Goal: Information Seeking & Learning: Understand process/instructions

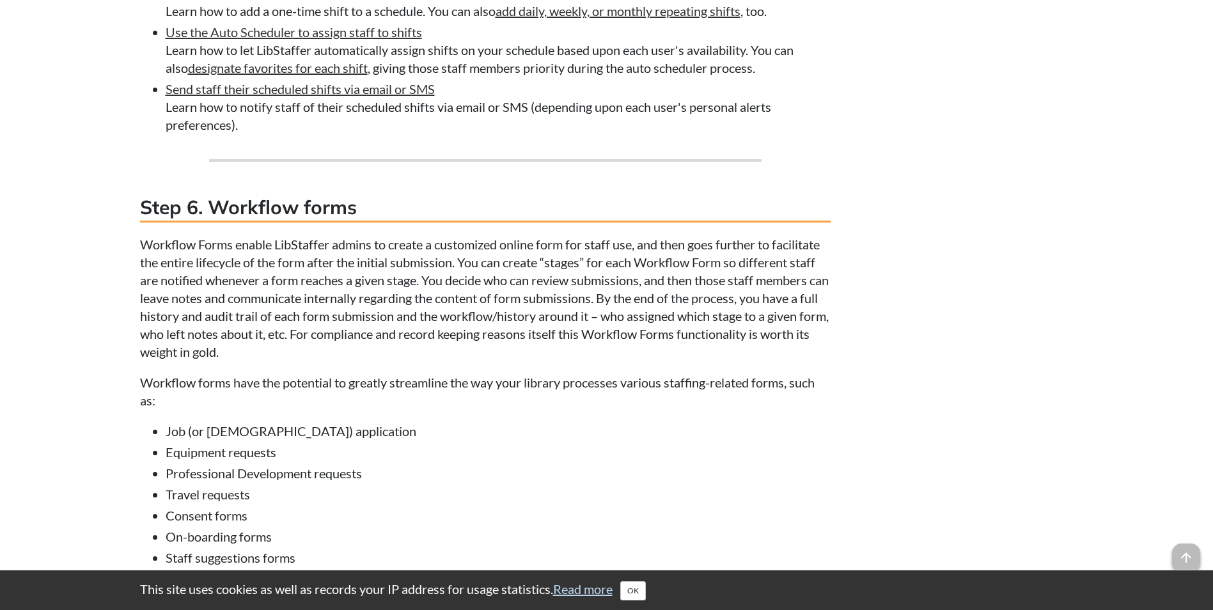
scroll to position [3133, 0]
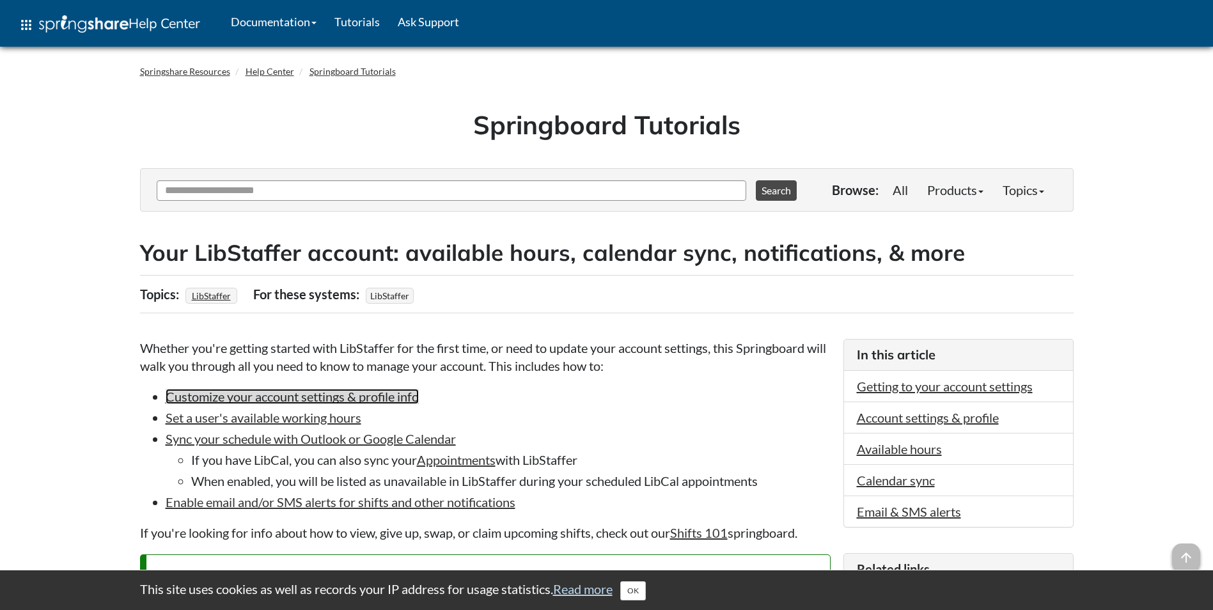
click at [311, 398] on link "Customize your account settings & profile info" at bounding box center [292, 396] width 253 height 15
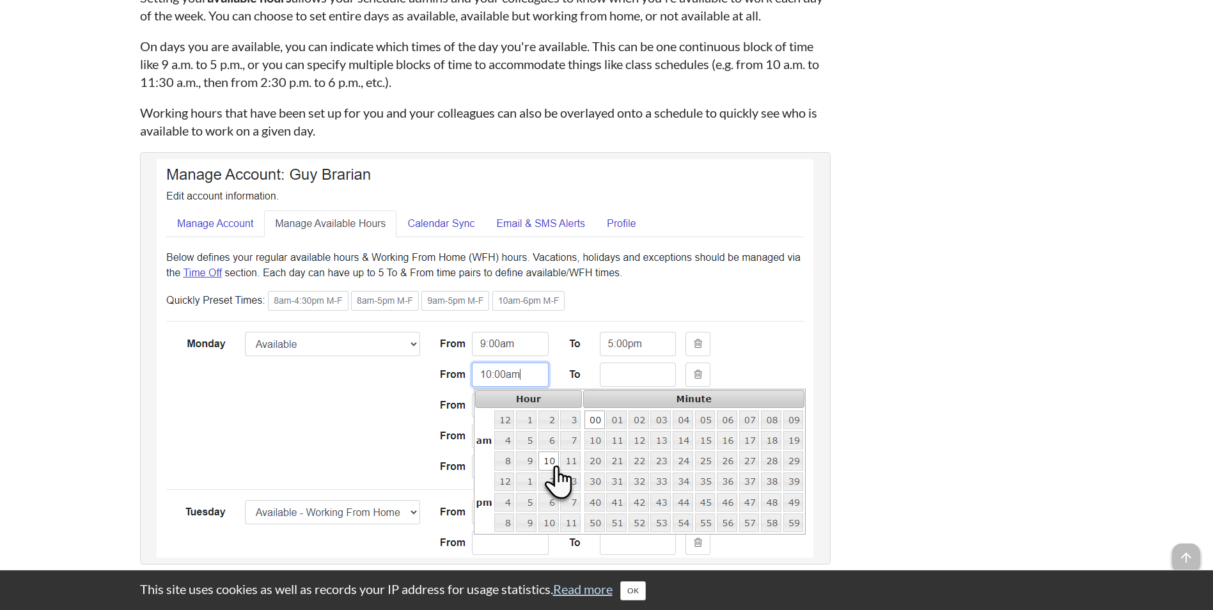
scroll to position [2855, 0]
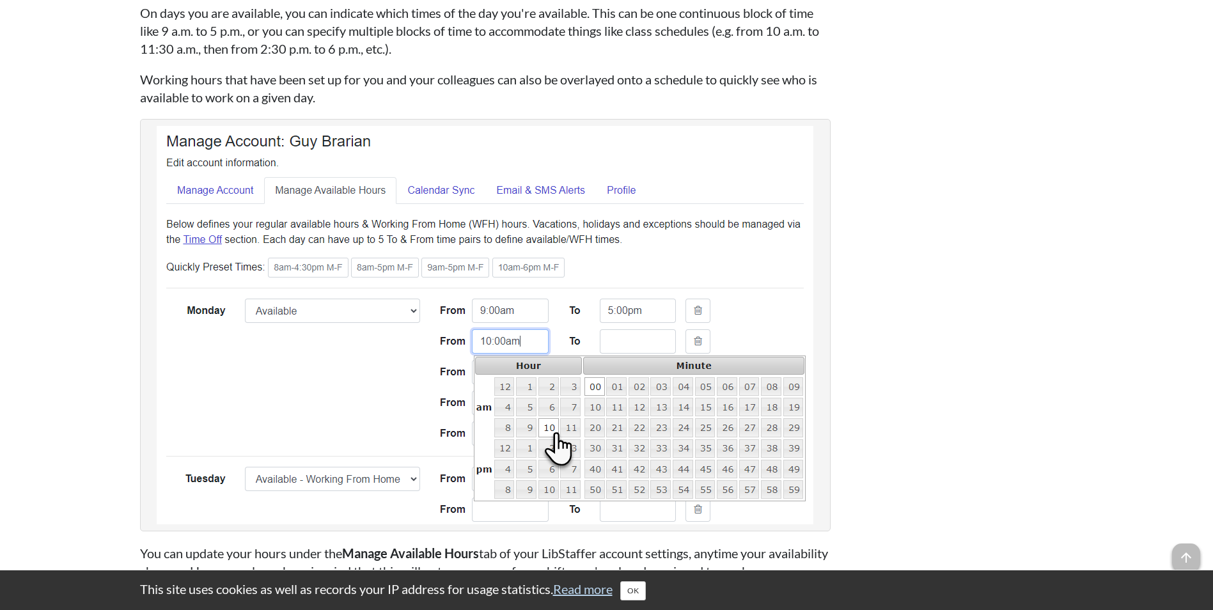
click at [882, 348] on div "Related links SpringyU: LibStaffer Personal Account Settings Opens in new windo…" at bounding box center [958, 279] width 230 height 5163
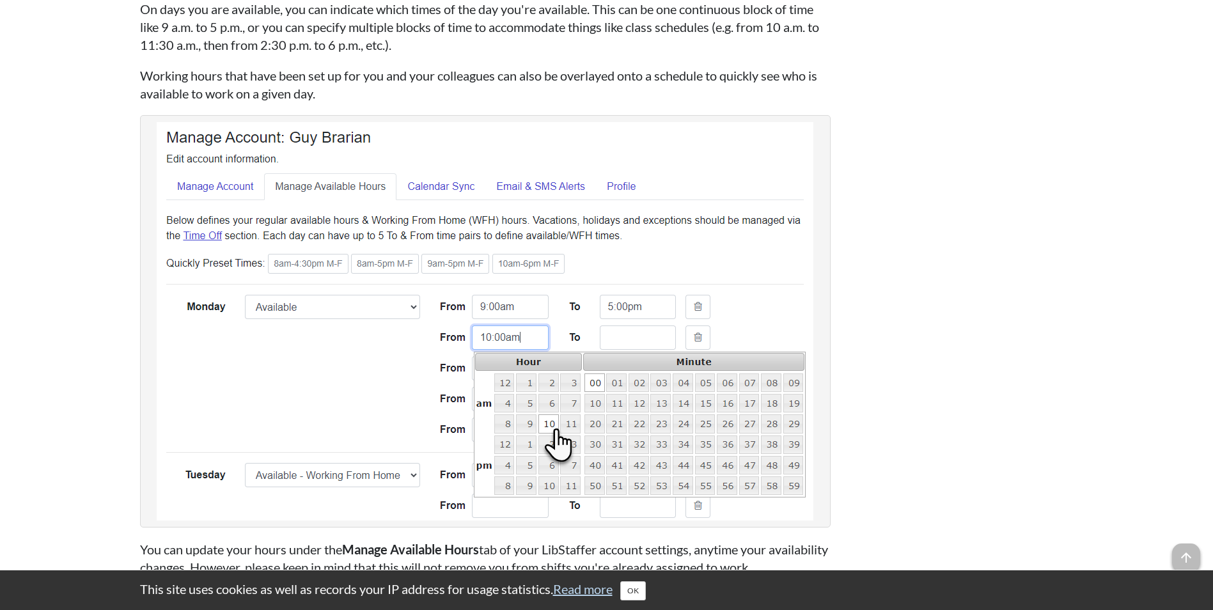
scroll to position [3175, 0]
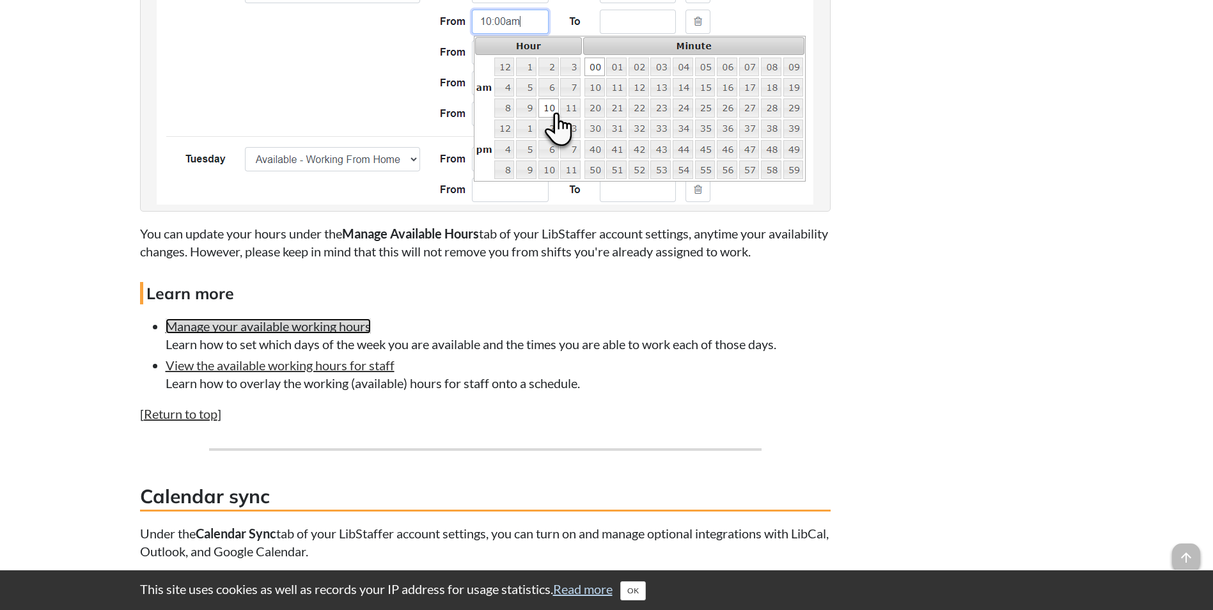
click at [281, 325] on link "Manage your available working hours" at bounding box center [268, 325] width 205 height 15
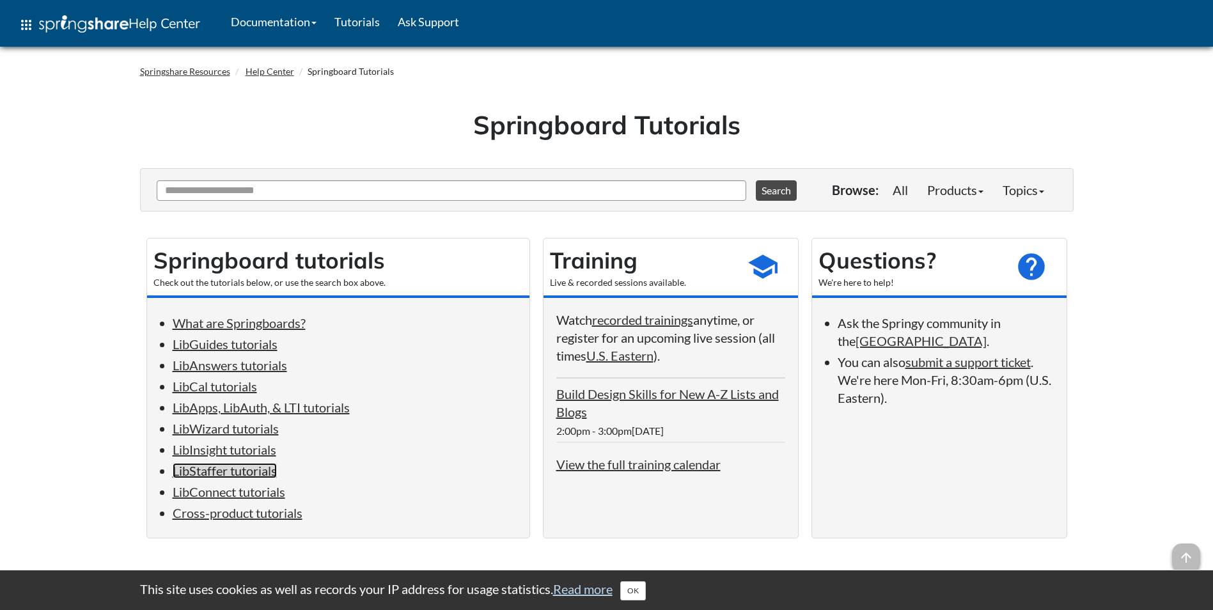
click at [242, 469] on link "LibStaffer tutorials" at bounding box center [225, 470] width 104 height 15
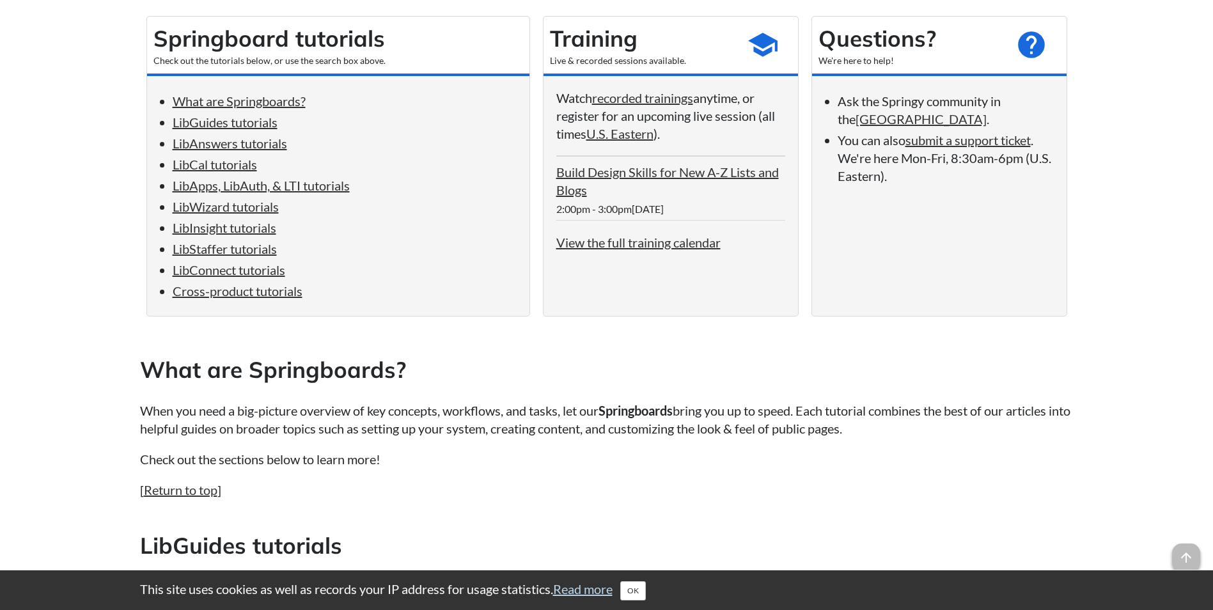
scroll to position [8, 0]
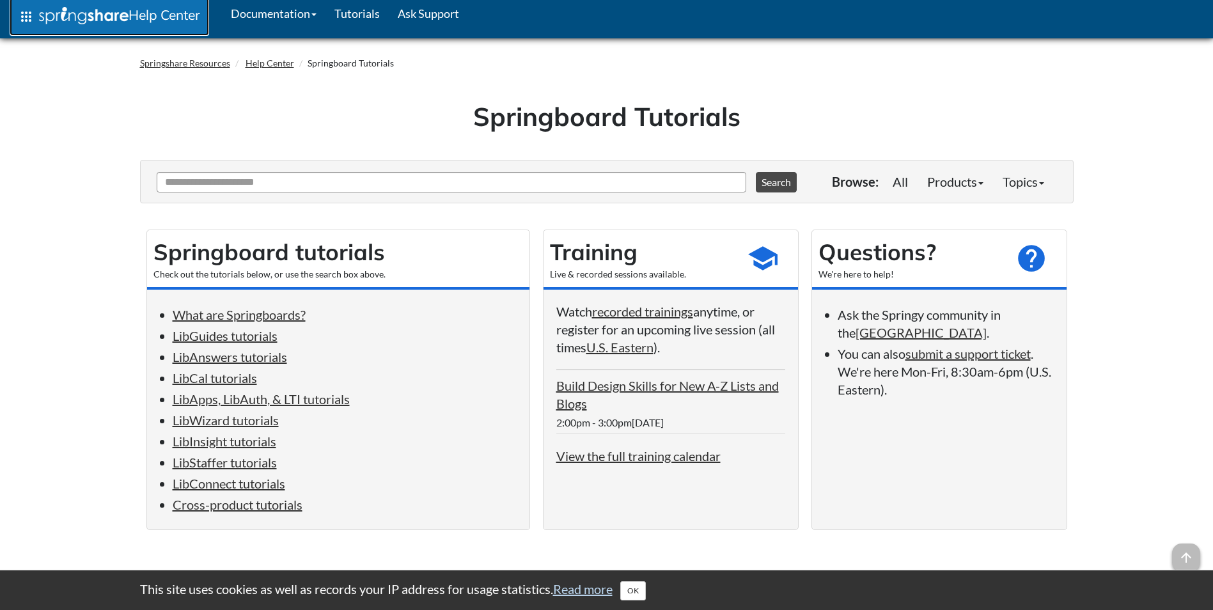
click at [35, 13] on link "apps Help Center" at bounding box center [109, 16] width 199 height 38
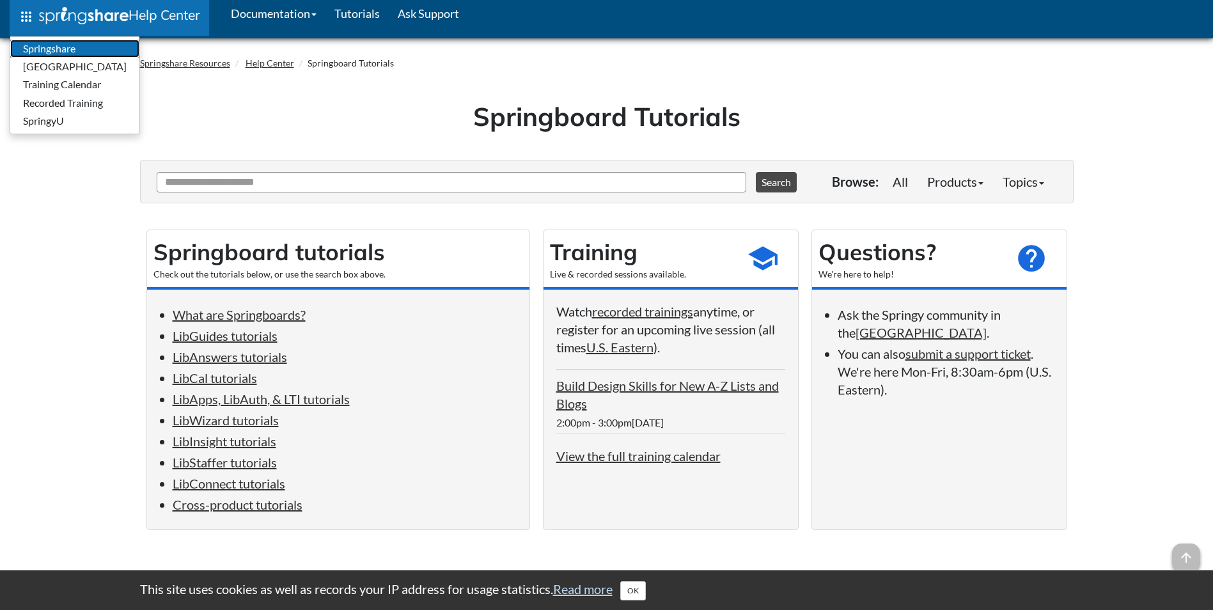
click at [62, 44] on link "Springshare" at bounding box center [74, 49] width 129 height 18
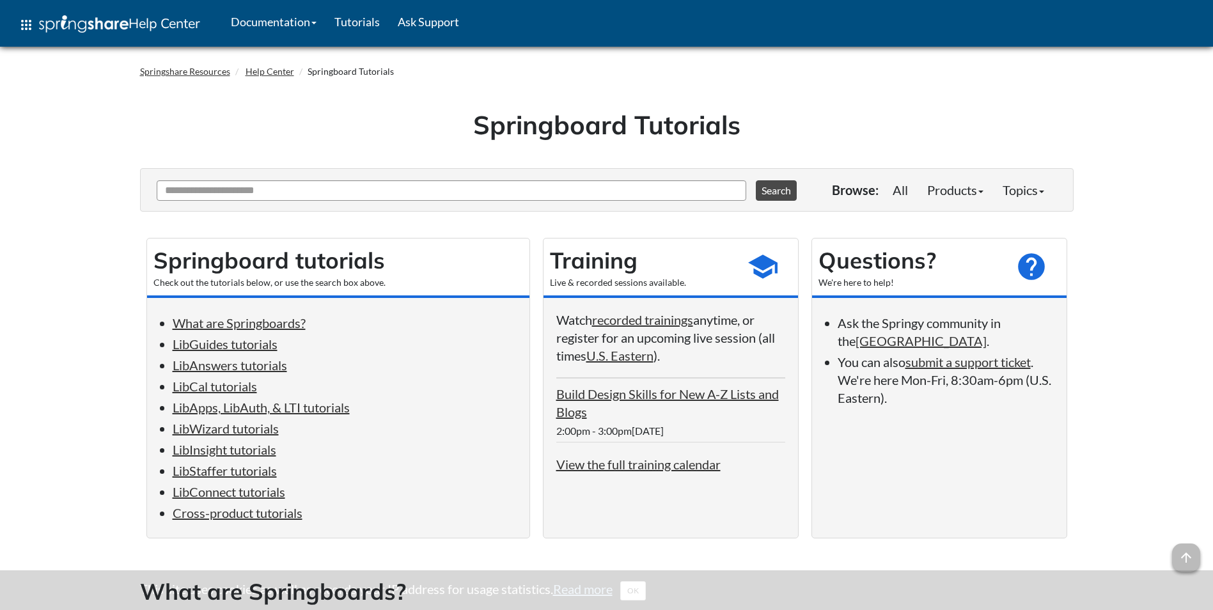
scroll to position [8, 0]
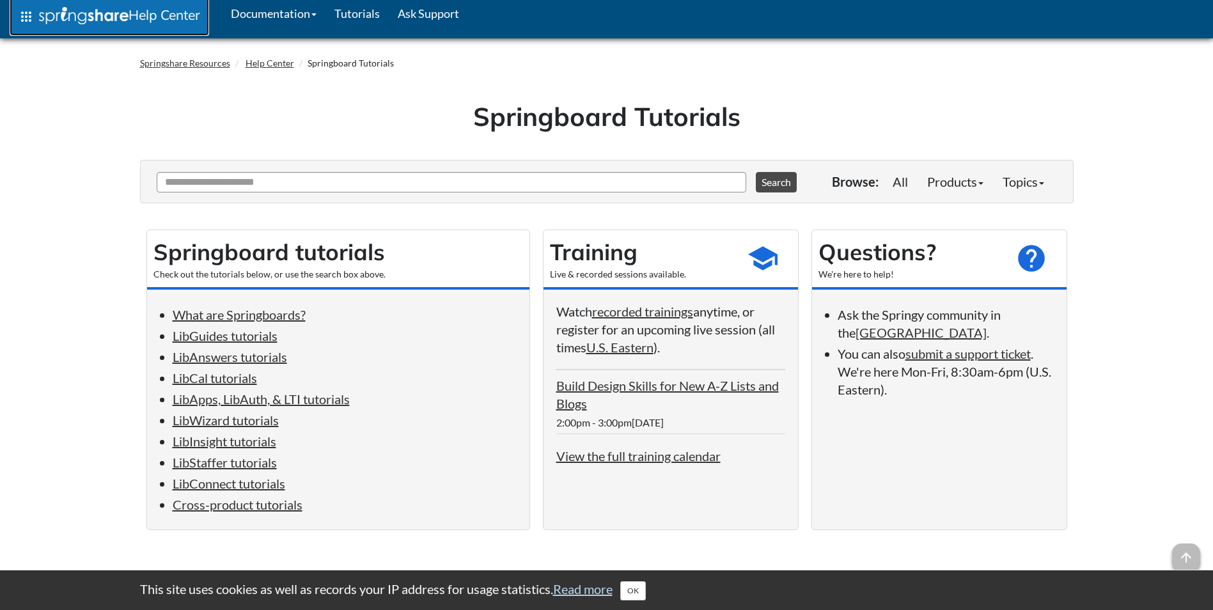
click at [101, 17] on img at bounding box center [84, 15] width 90 height 17
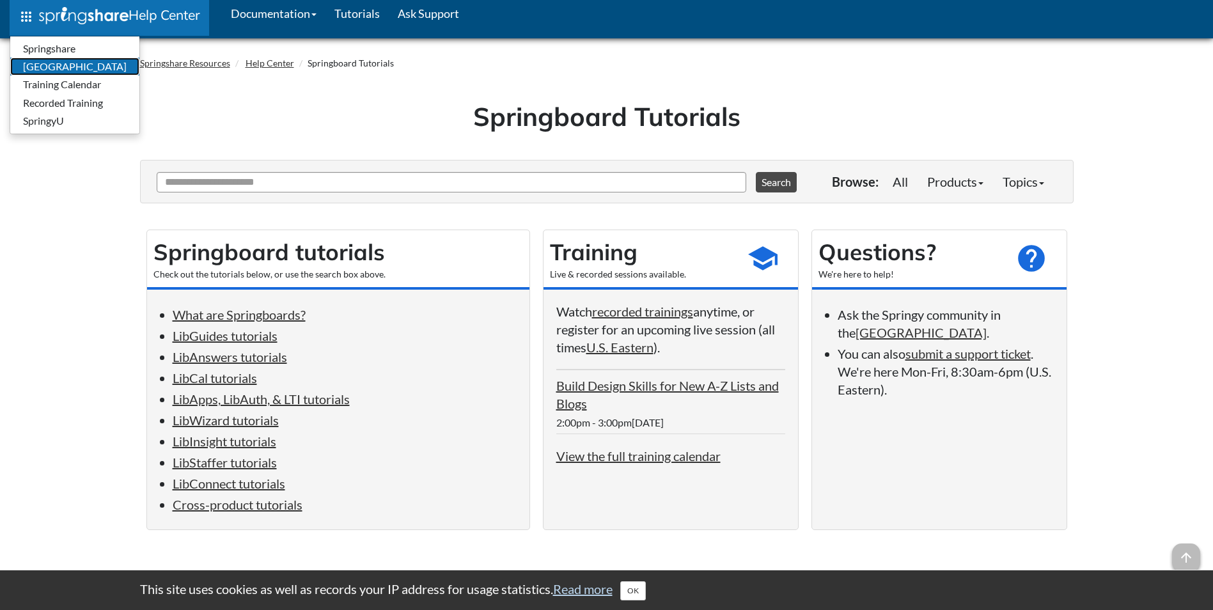
click at [97, 65] on link "[GEOGRAPHIC_DATA]" at bounding box center [74, 67] width 129 height 18
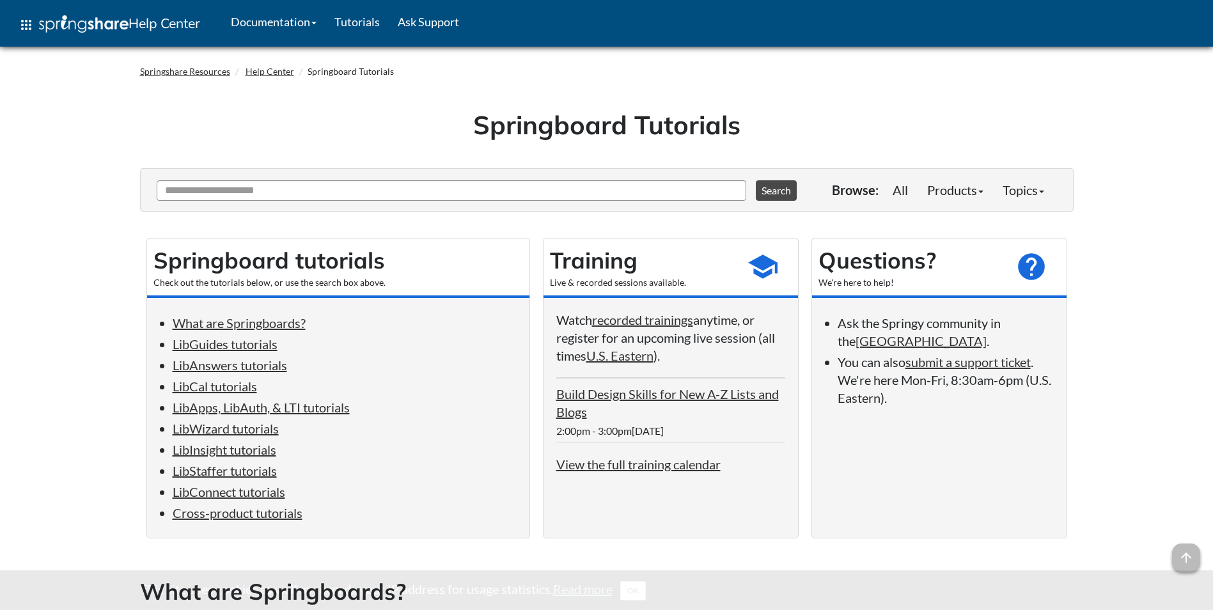
scroll to position [8, 0]
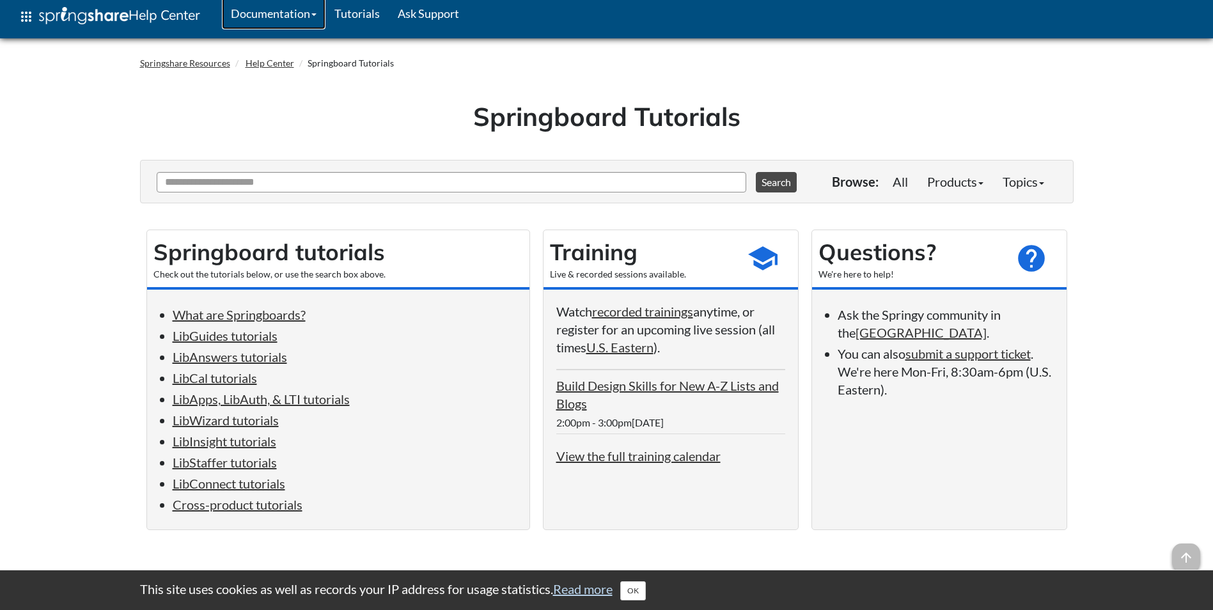
click at [306, 12] on link "Documentation" at bounding box center [274, 13] width 104 height 32
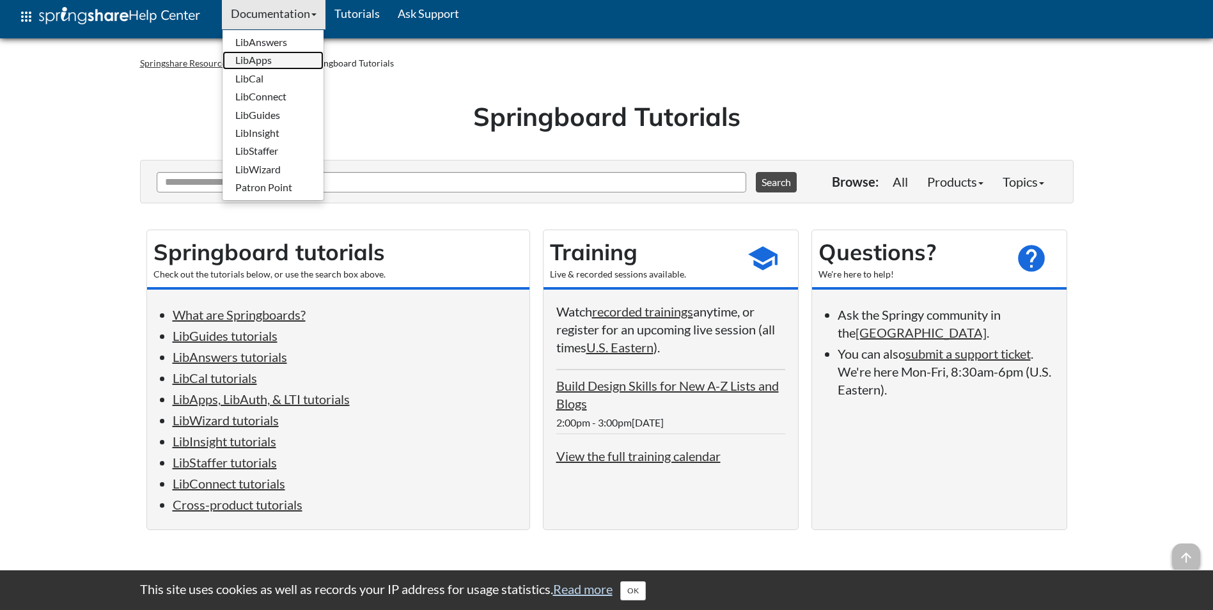
click at [283, 65] on link "LibApps" at bounding box center [272, 60] width 101 height 18
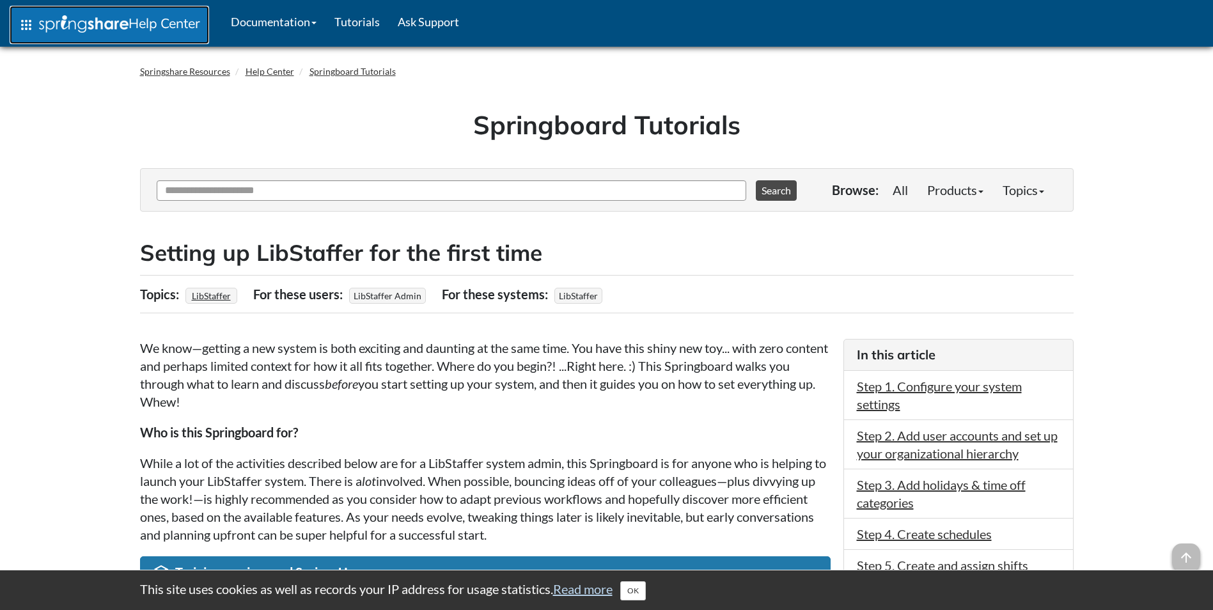
click at [24, 24] on span "apps" at bounding box center [26, 24] width 15 height 15
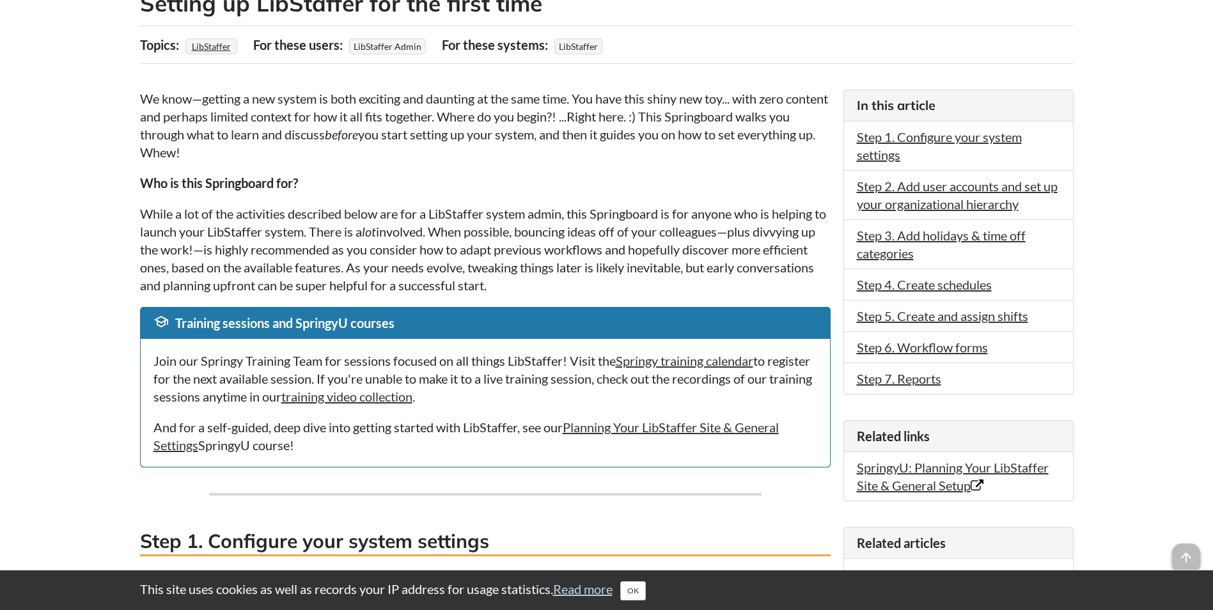
scroll to position [128, 0]
